Goal: Task Accomplishment & Management: Manage account settings

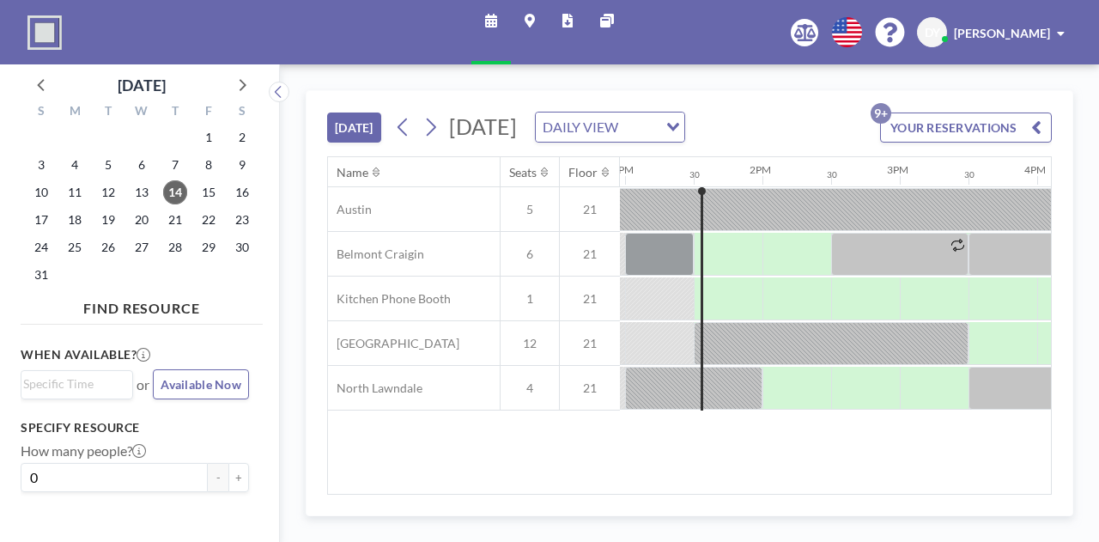
scroll to position [0, 1787]
click at [258, 82] on div "[DATE]" at bounding box center [142, 80] width 242 height 33
click at [247, 83] on icon at bounding box center [241, 84] width 22 height 22
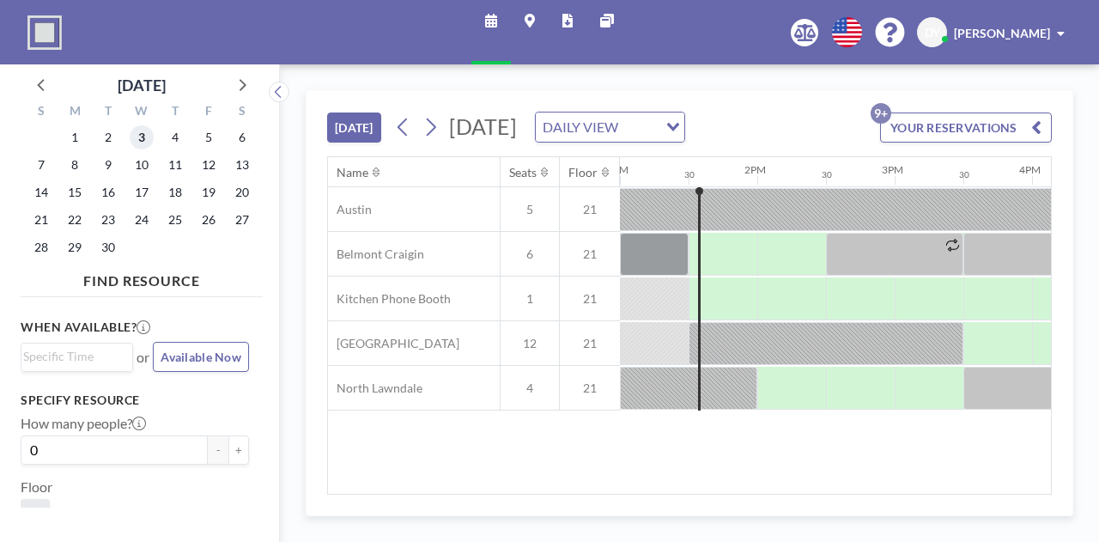
click at [148, 137] on span "3" at bounding box center [142, 137] width 24 height 24
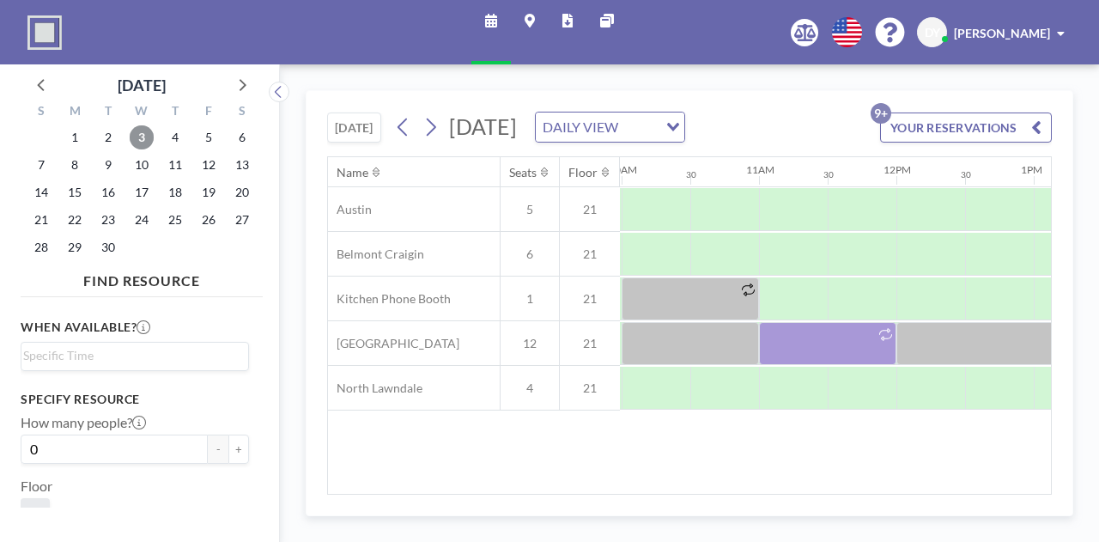
scroll to position [0, 1393]
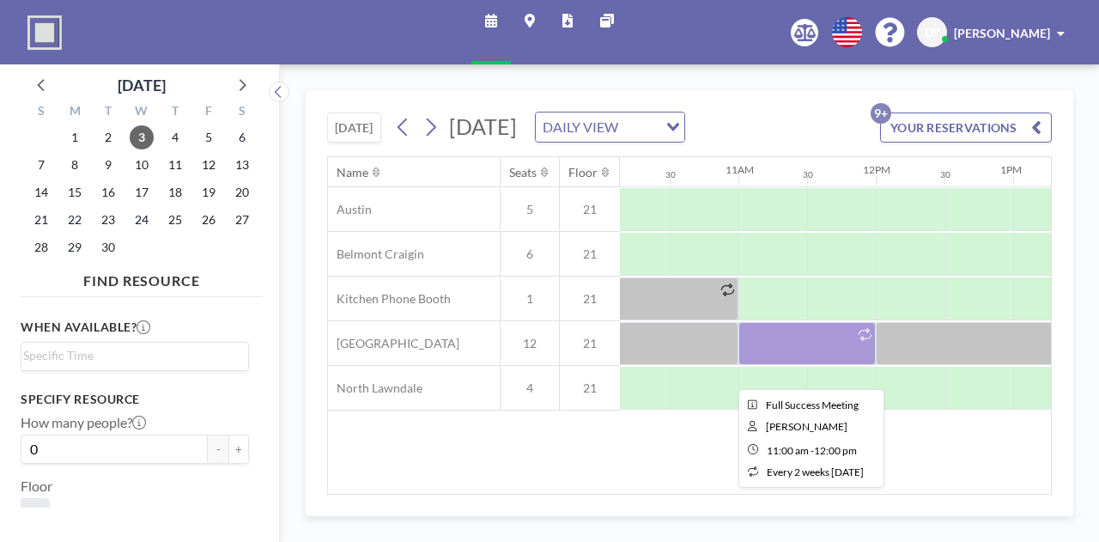
click at [788, 365] on div at bounding box center [807, 343] width 137 height 43
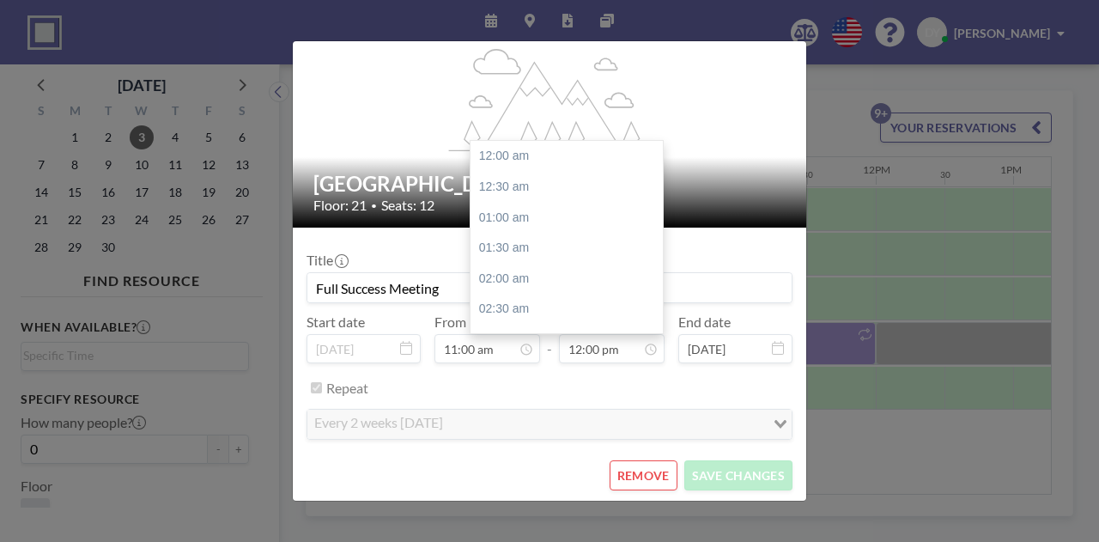
scroll to position [734, 0]
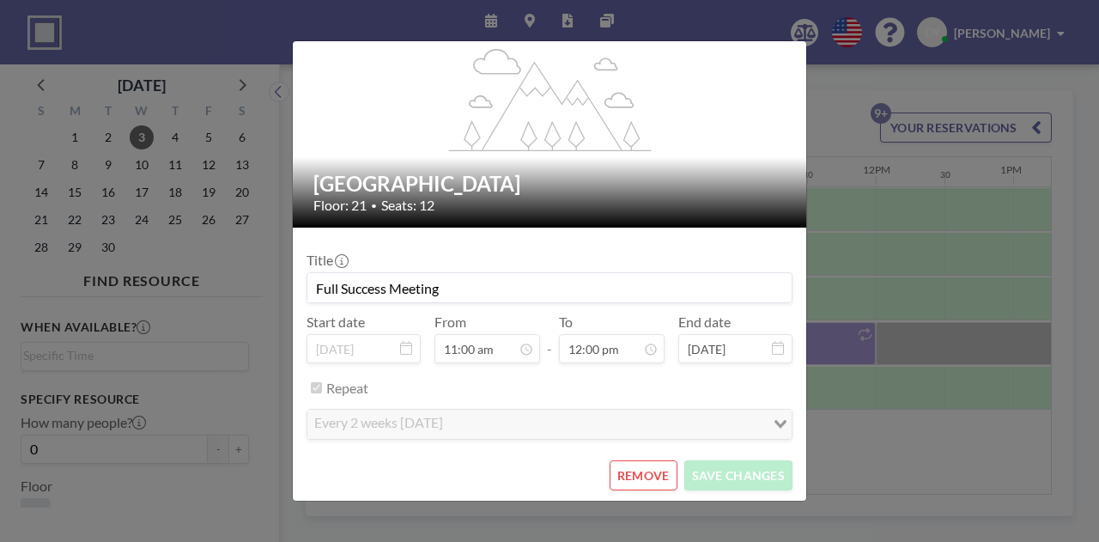
click at [639, 478] on button "REMOVE" at bounding box center [644, 475] width 68 height 30
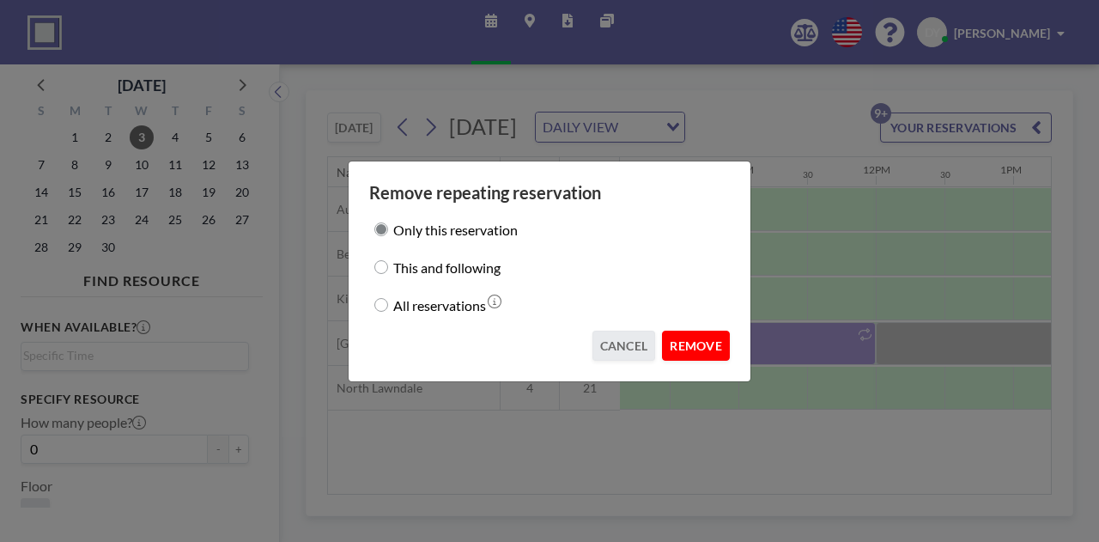
click at [707, 355] on button "REMOVE" at bounding box center [696, 346] width 68 height 30
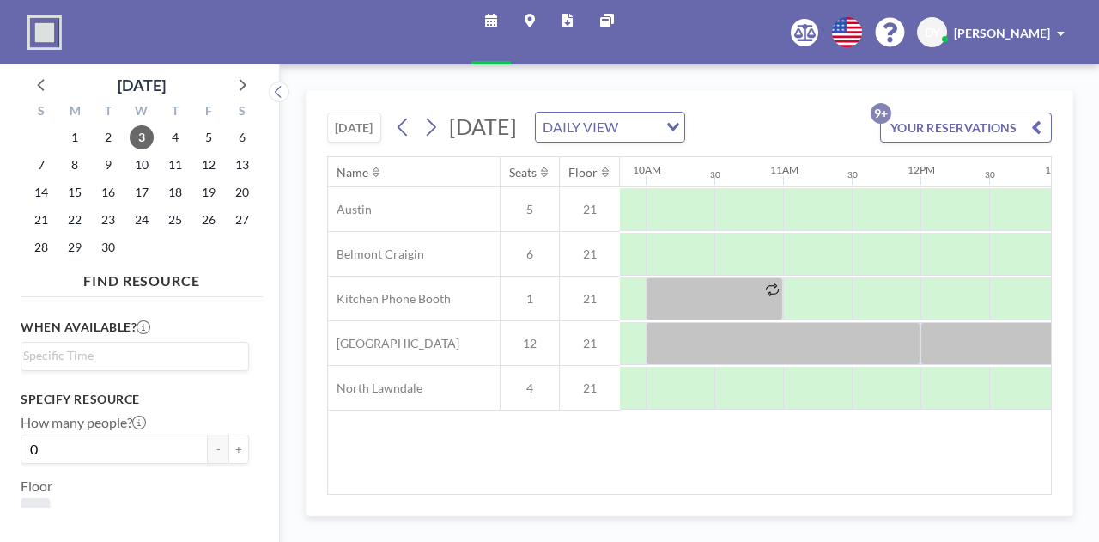
scroll to position [0, 1331]
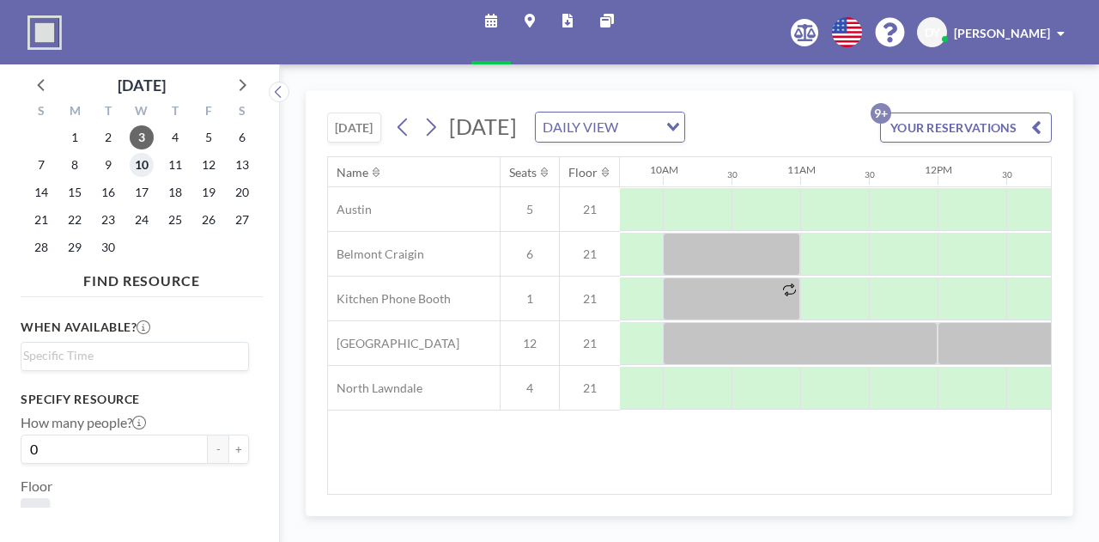
click at [146, 174] on span "10" at bounding box center [142, 165] width 24 height 24
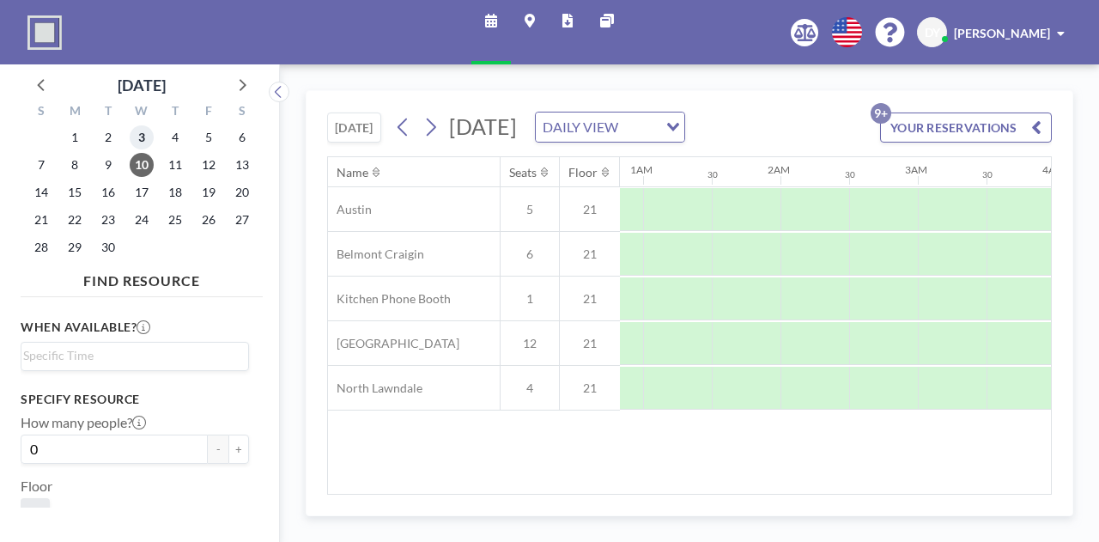
click at [147, 141] on span "3" at bounding box center [142, 137] width 24 height 24
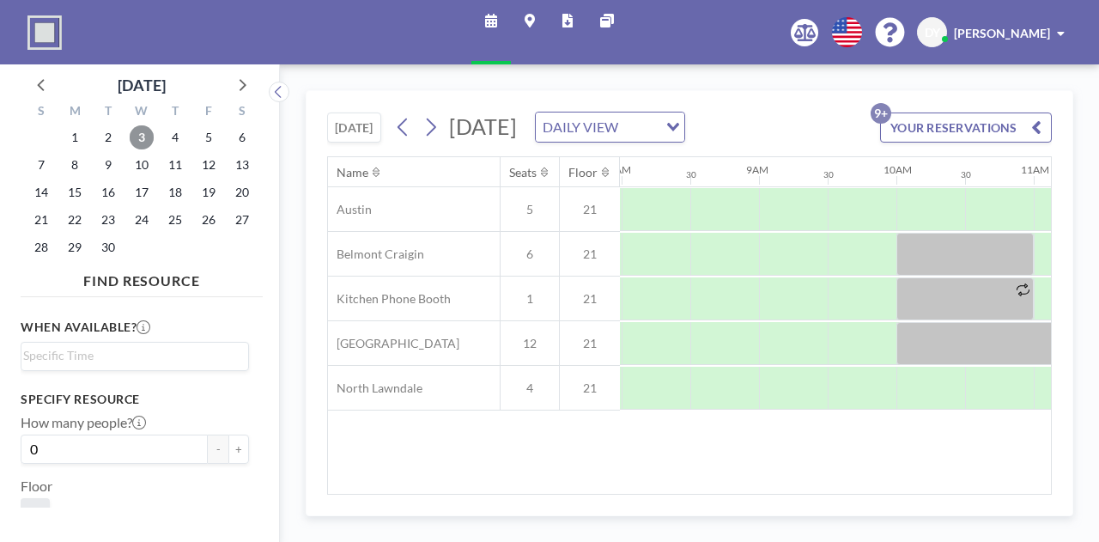
scroll to position [0, 1223]
